Goal: Task Accomplishment & Management: Manage account settings

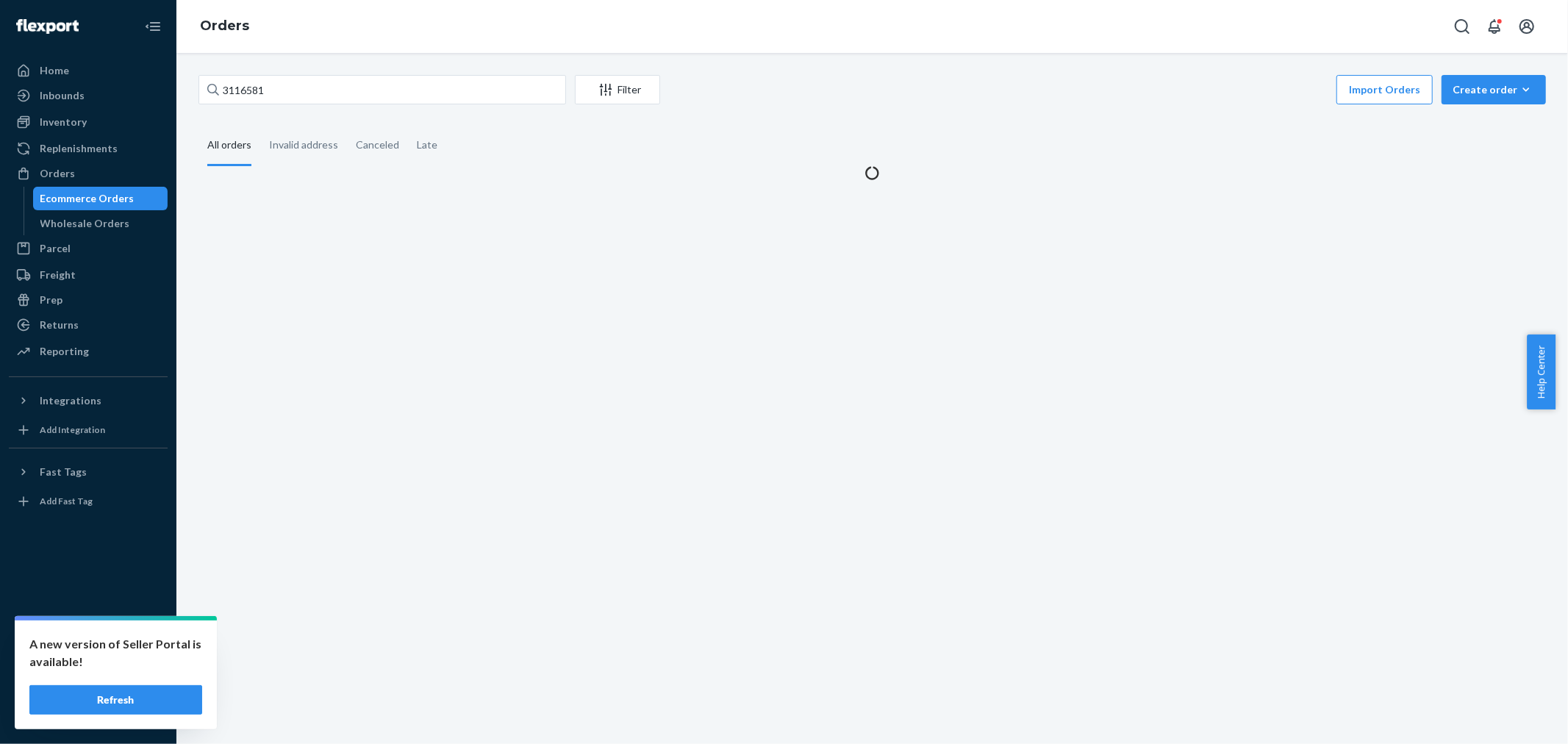
click at [128, 691] on button "Refresh" at bounding box center [115, 699] width 173 height 29
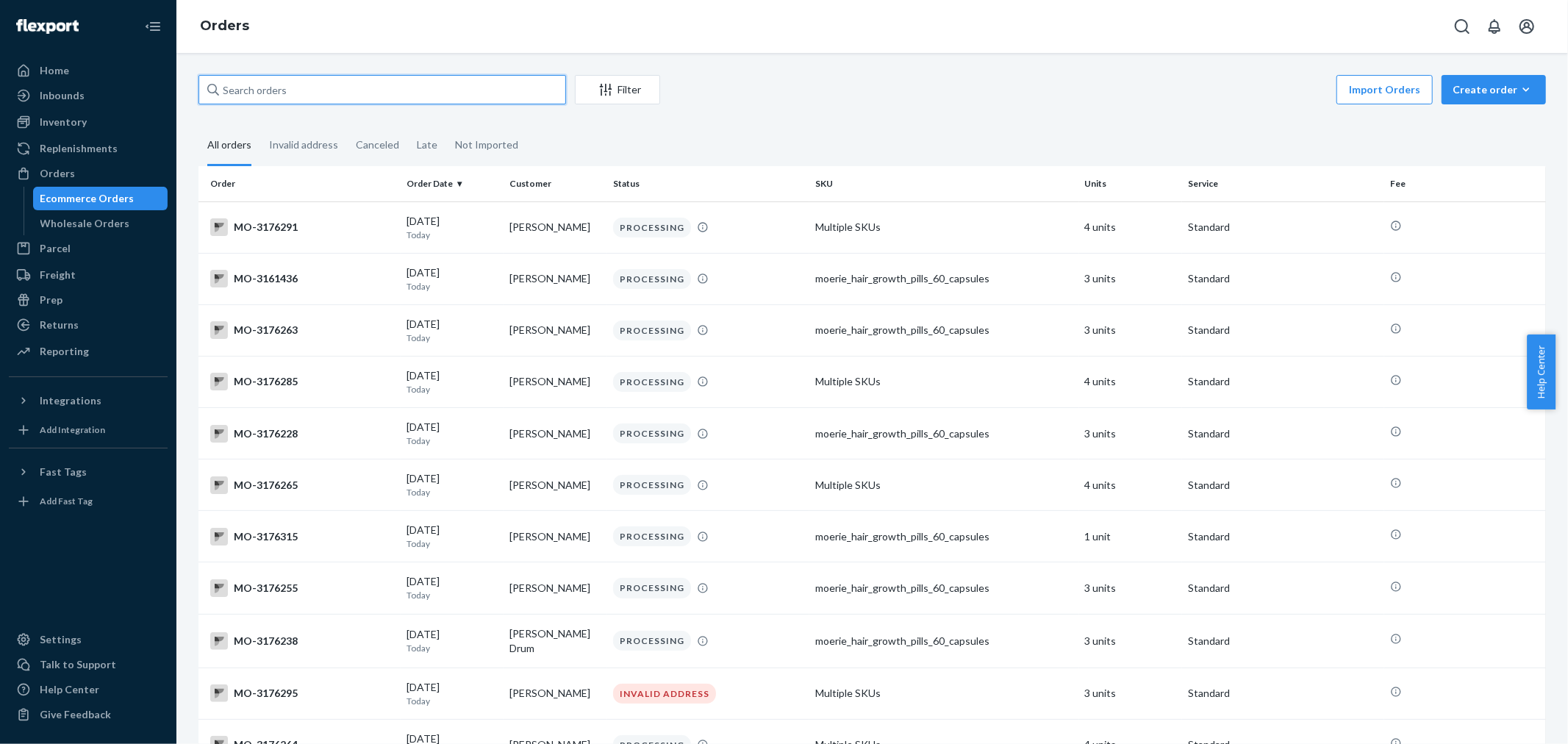
click at [292, 97] on input "text" at bounding box center [382, 89] width 368 height 29
paste input "[PERSON_NAME]"
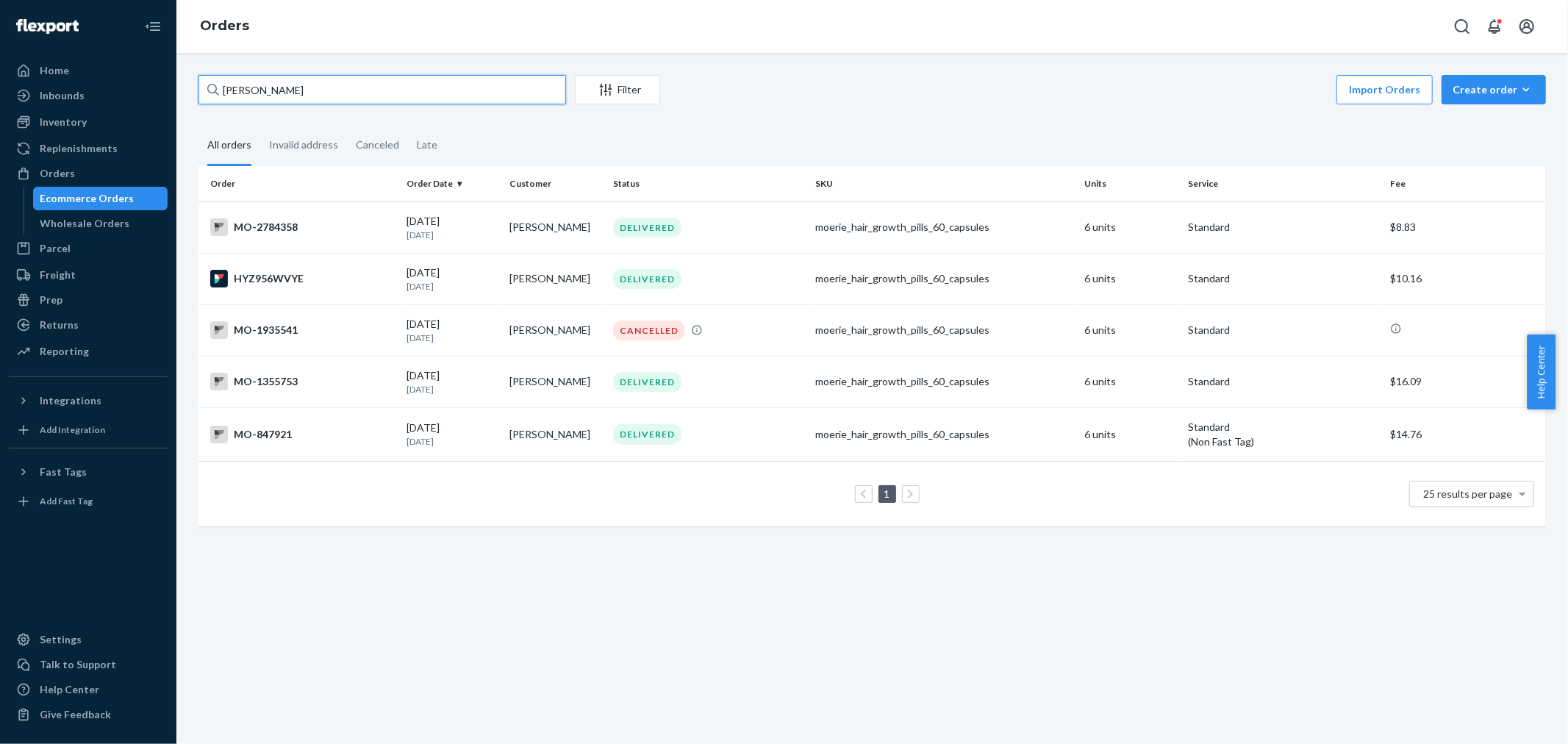
type input "[PERSON_NAME]"
click at [781, 78] on div "Import Orders Create order Ecommerce order Removal order" at bounding box center [1106, 91] width 877 height 33
click at [567, 228] on td "[PERSON_NAME]" at bounding box center [555, 227] width 104 height 51
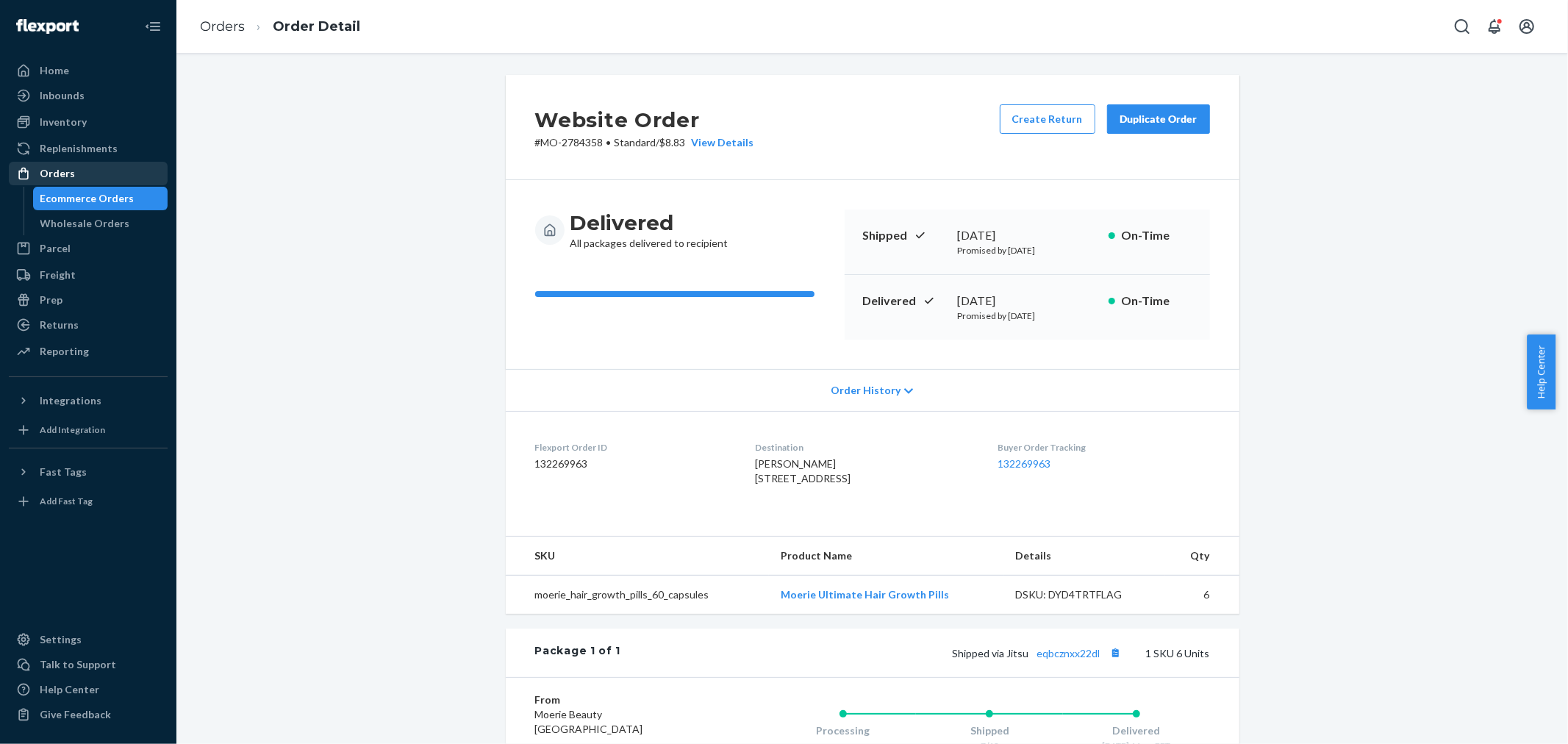
click at [79, 177] on div "Orders" at bounding box center [88, 174] width 156 height 21
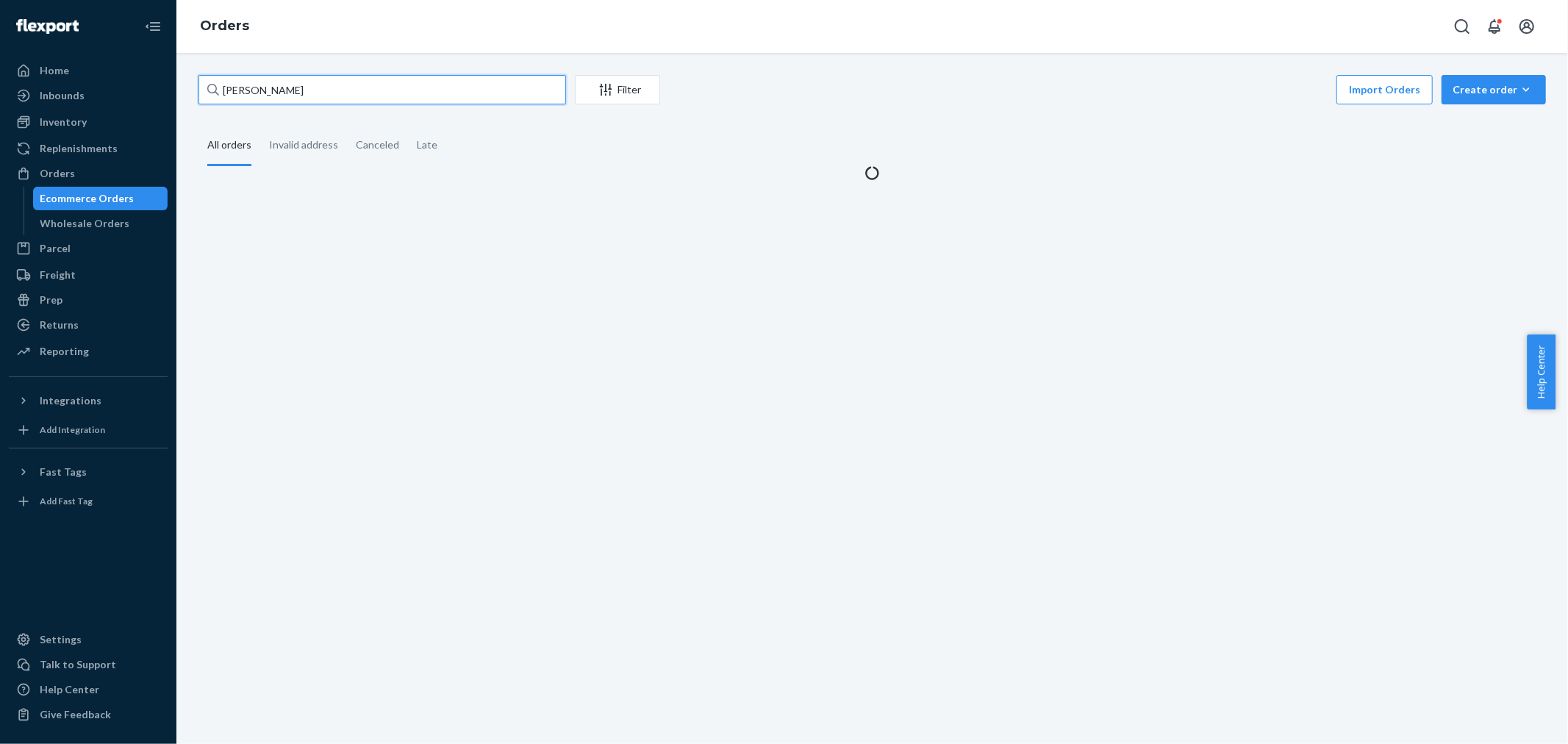
drag, startPoint x: 335, startPoint y: 100, endPoint x: 136, endPoint y: 82, distance: 199.8
click at [112, 87] on div "Home Inbounds Shipping Plans Problems Inventory Products Branded Packaging Repl…" at bounding box center [784, 372] width 1568 height 744
paste input "3174370"
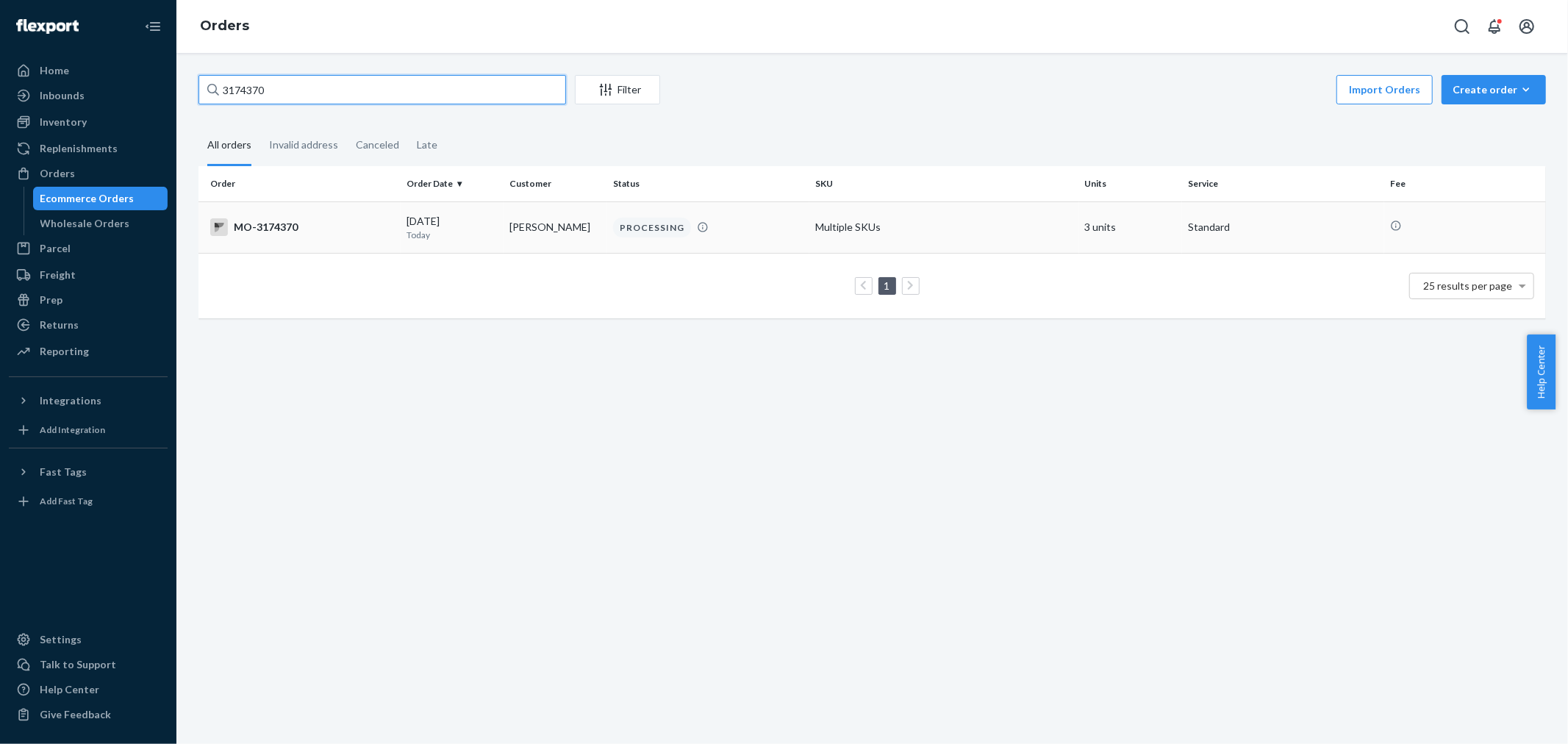
type input "3174370"
click at [600, 232] on td "NANI SILVA" at bounding box center [555, 227] width 104 height 51
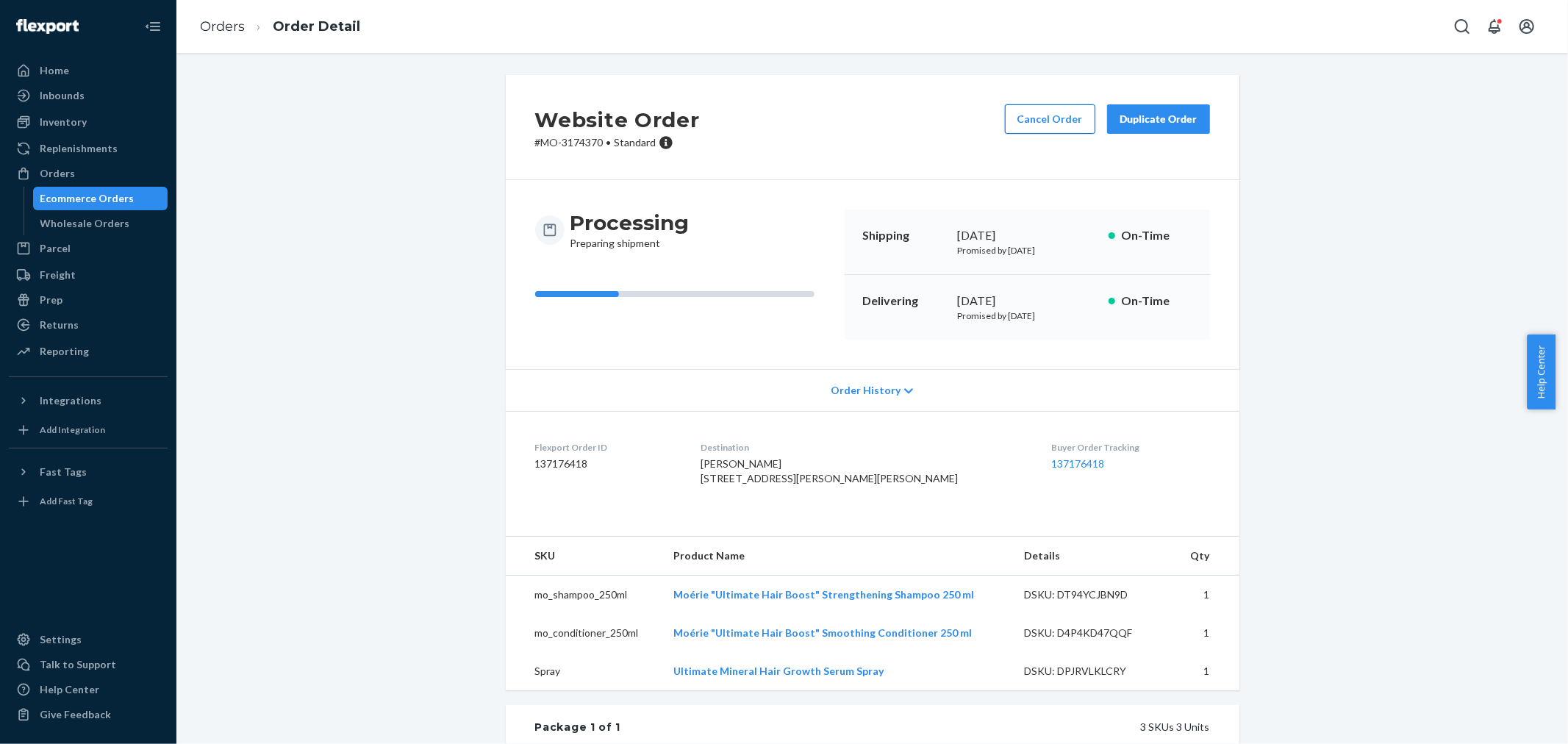
click at [1052, 115] on button "Cancel Order" at bounding box center [1051, 118] width 91 height 29
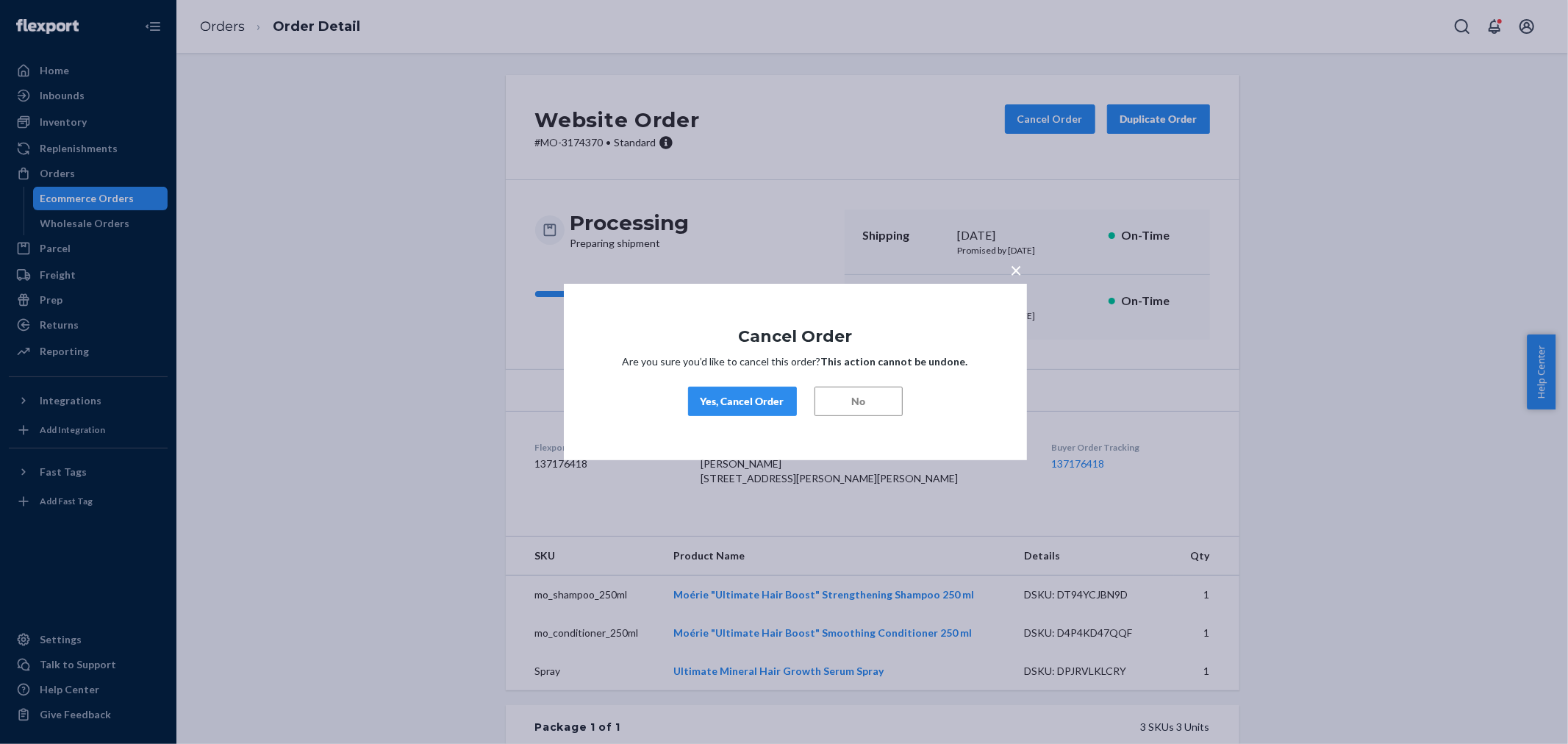
click at [769, 407] on div "Yes, Cancel Order" at bounding box center [742, 402] width 84 height 15
